Goal: Task Accomplishment & Management: Complete application form

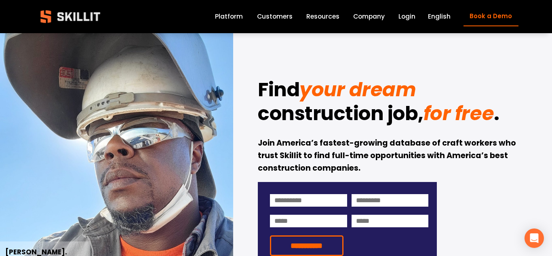
drag, startPoint x: 552, startPoint y: 22, endPoint x: 510, endPoint y: 19, distance: 41.8
click at [365, 17] on link "Company" at bounding box center [369, 16] width 32 height 11
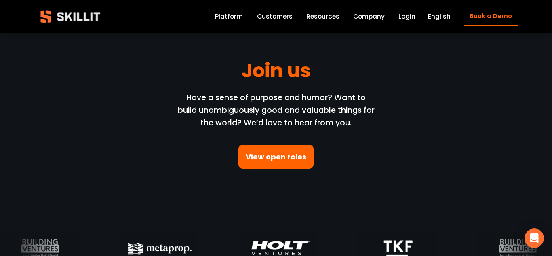
scroll to position [2262, 0]
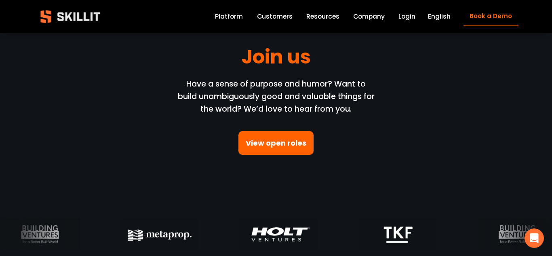
click at [248, 139] on link "View open roles" at bounding box center [275, 143] width 75 height 24
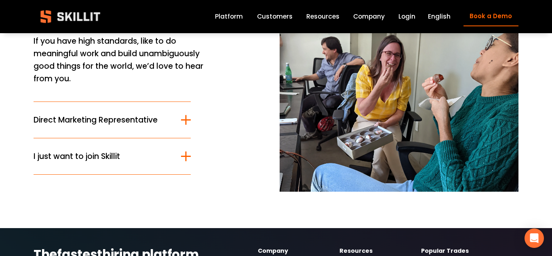
scroll to position [97, 0]
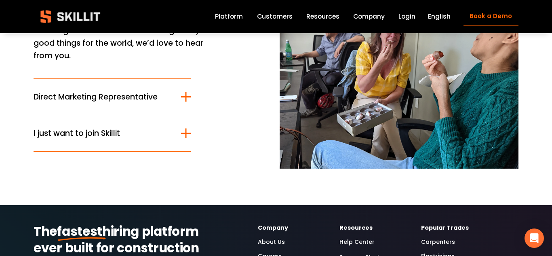
click at [181, 134] on div at bounding box center [186, 133] width 10 height 1
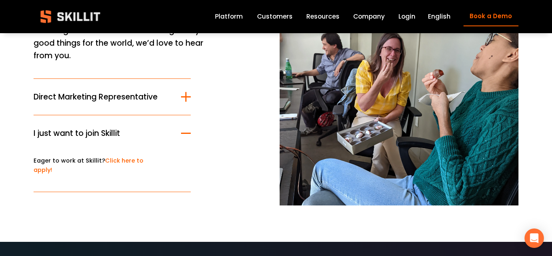
click at [130, 160] on link "Click here to apply!" at bounding box center [89, 164] width 110 height 17
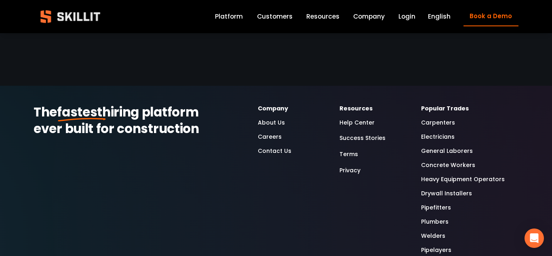
scroll to position [873, 0]
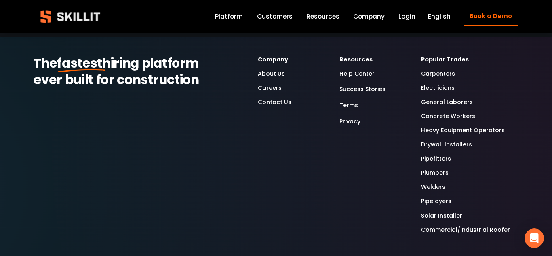
click at [266, 88] on link "Careers" at bounding box center [270, 87] width 24 height 9
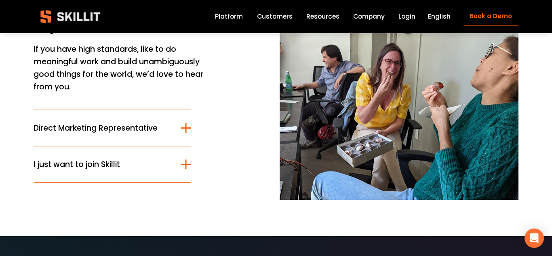
scroll to position [126, 0]
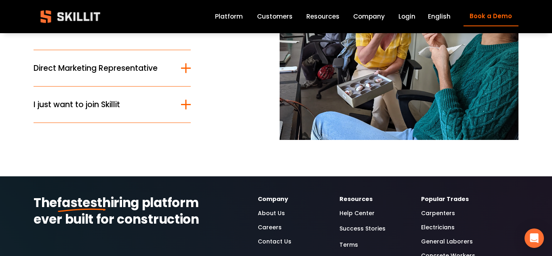
click at [143, 97] on button "I just want to join Skillit" at bounding box center [112, 104] width 157 height 36
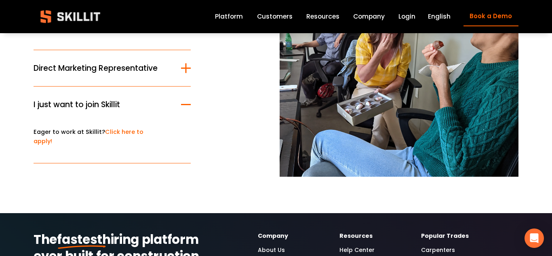
click at [129, 131] on link "Click here to apply!" at bounding box center [89, 136] width 110 height 17
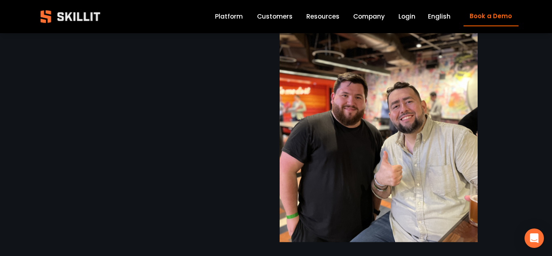
scroll to position [596, 0]
